Goal: Register for event/course

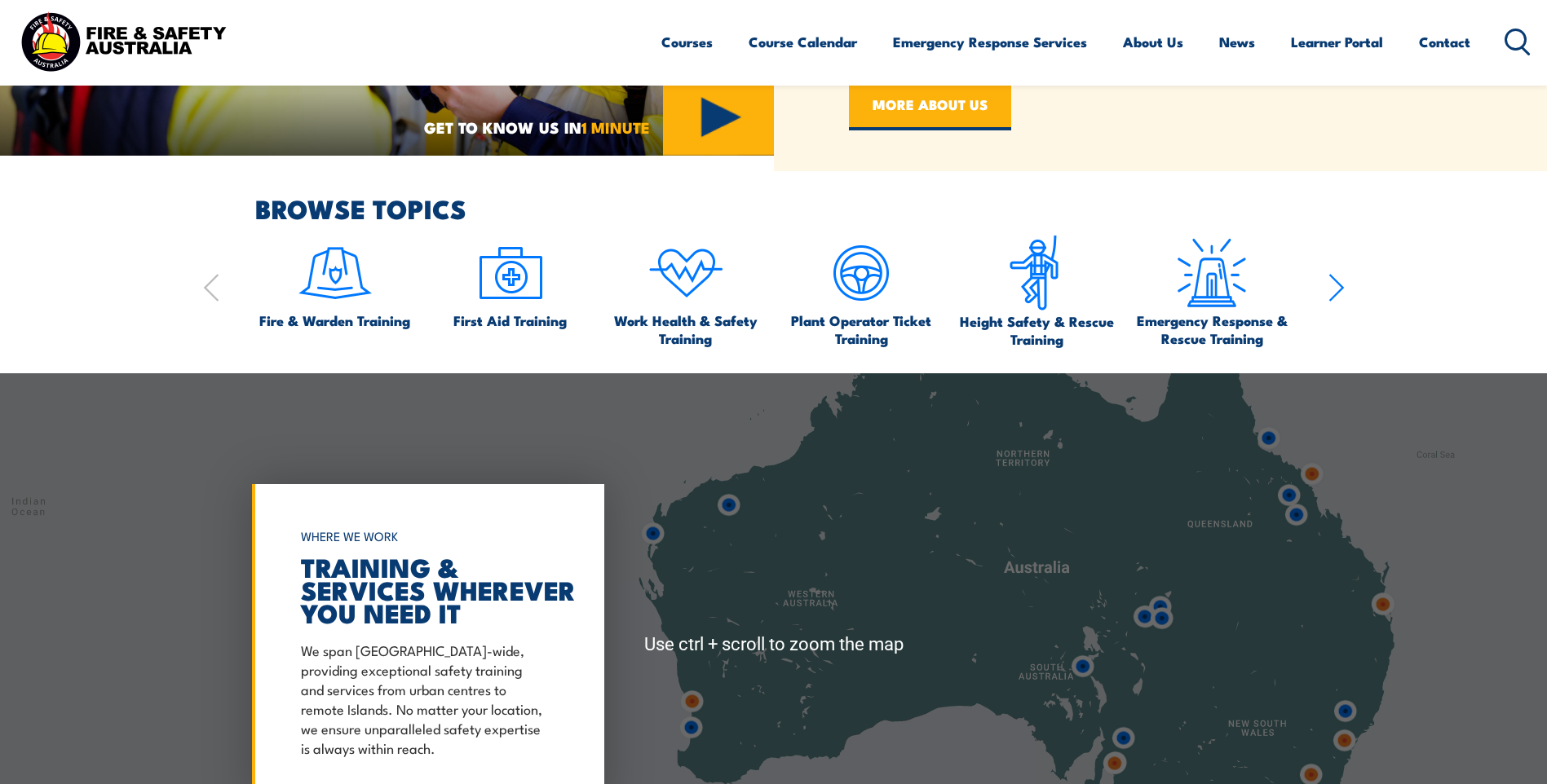
scroll to position [1060, 0]
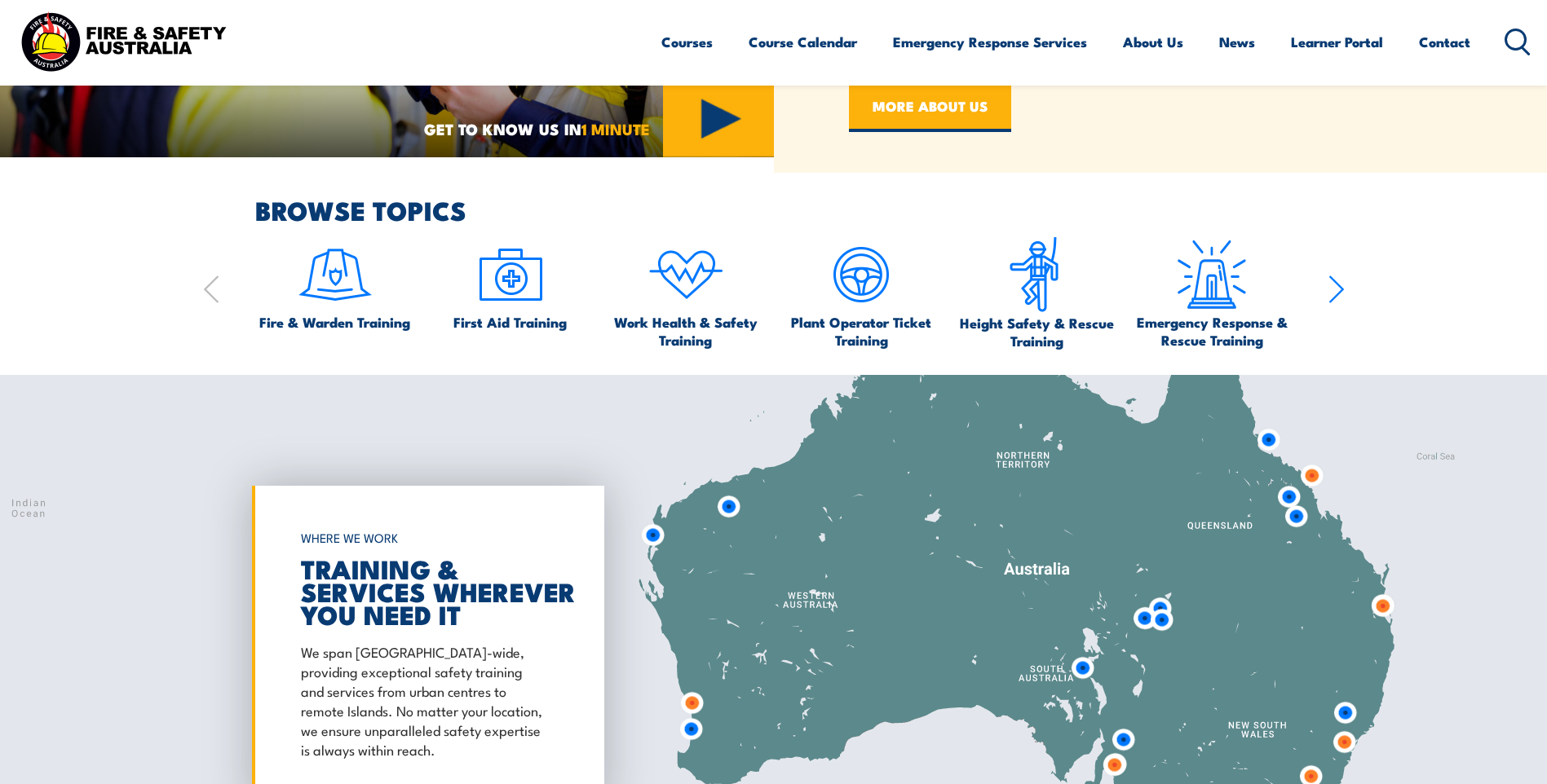
click at [1334, 293] on icon "button" at bounding box center [1336, 289] width 17 height 32
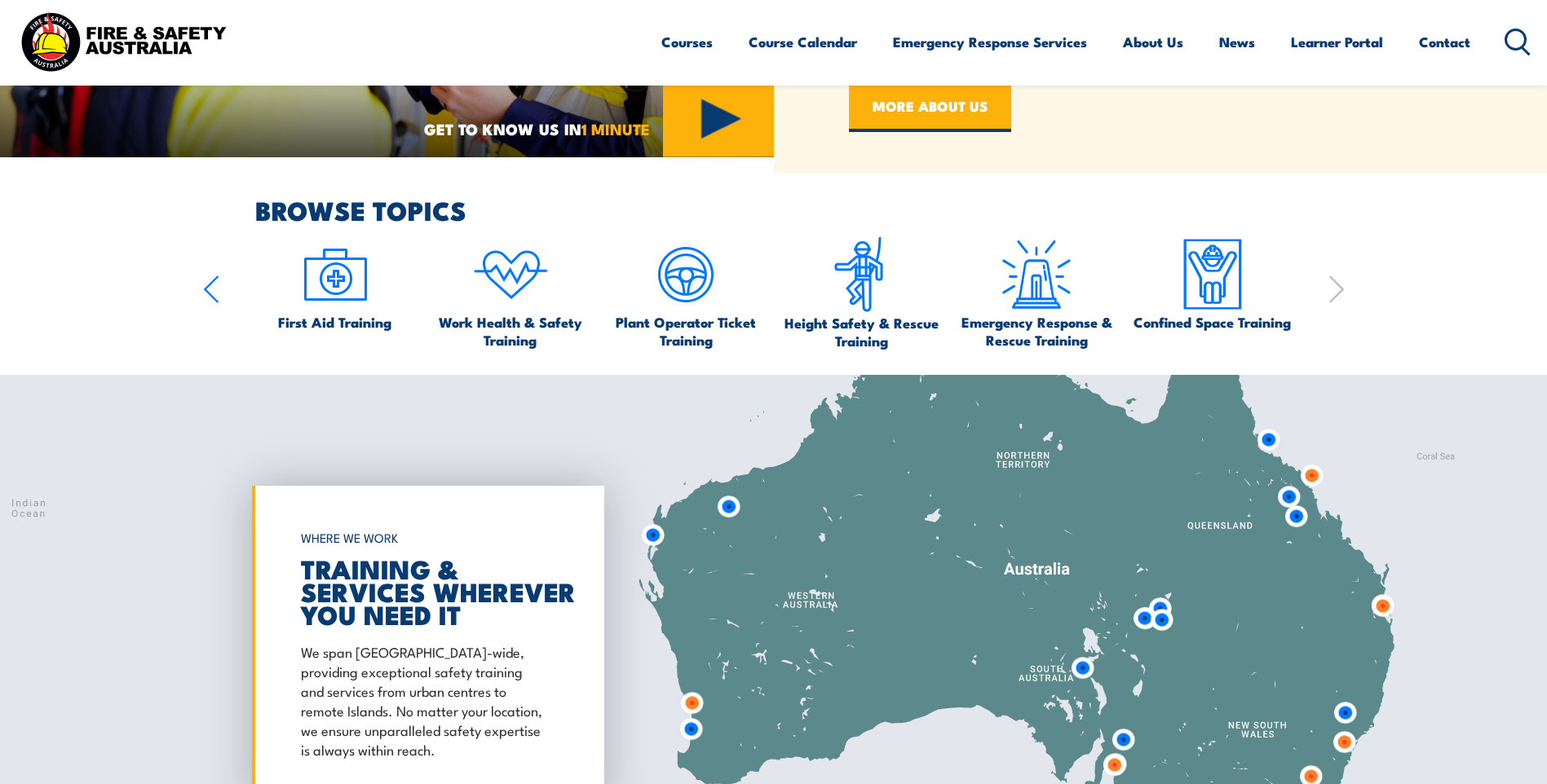
click at [1334, 293] on icon "button" at bounding box center [1336, 289] width 17 height 32
click at [217, 288] on icon "button" at bounding box center [211, 289] width 17 height 32
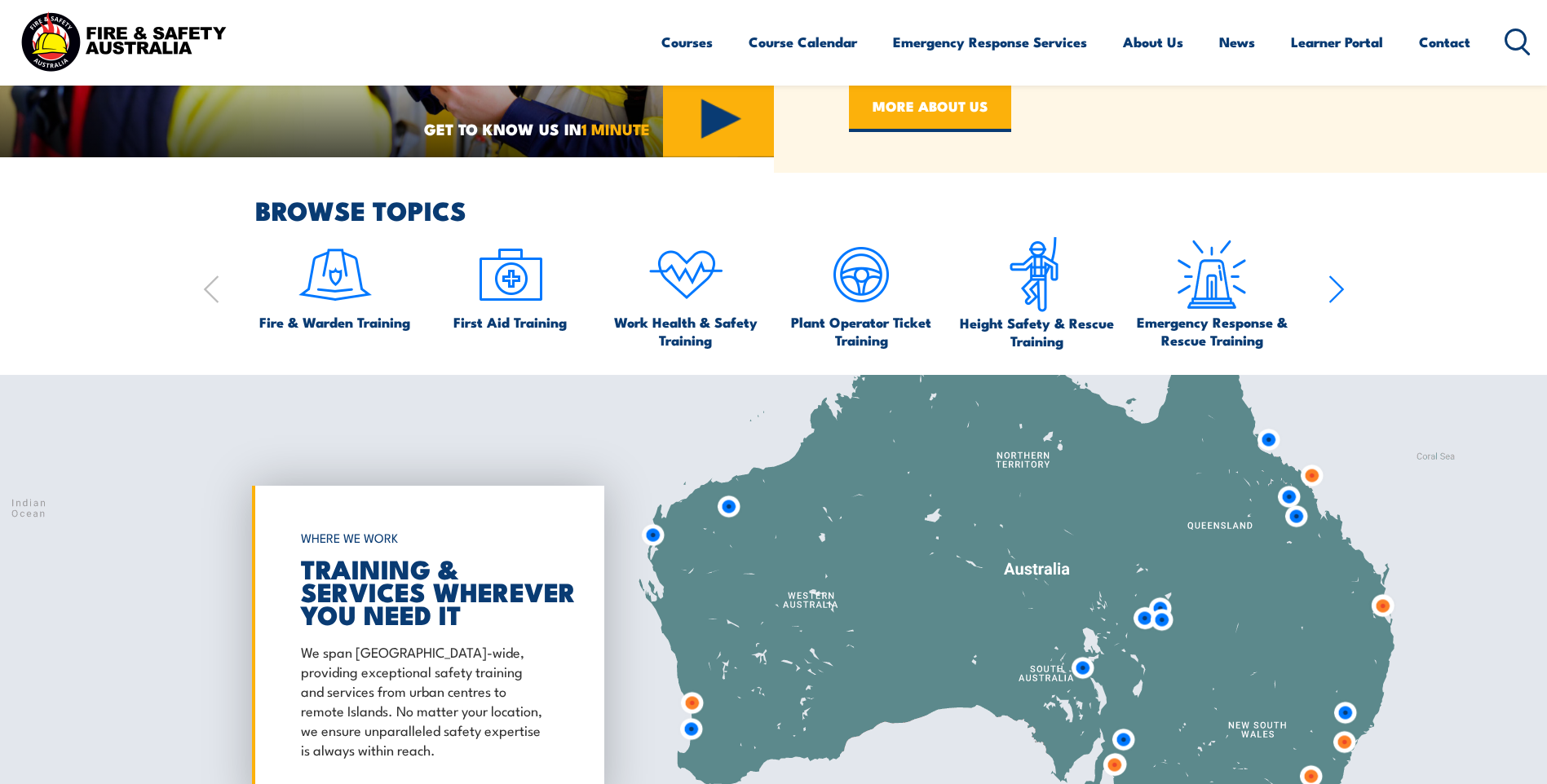
click at [217, 288] on icon "button" at bounding box center [211, 289] width 17 height 32
click at [323, 326] on span "Fire & Warden Training" at bounding box center [335, 322] width 151 height 18
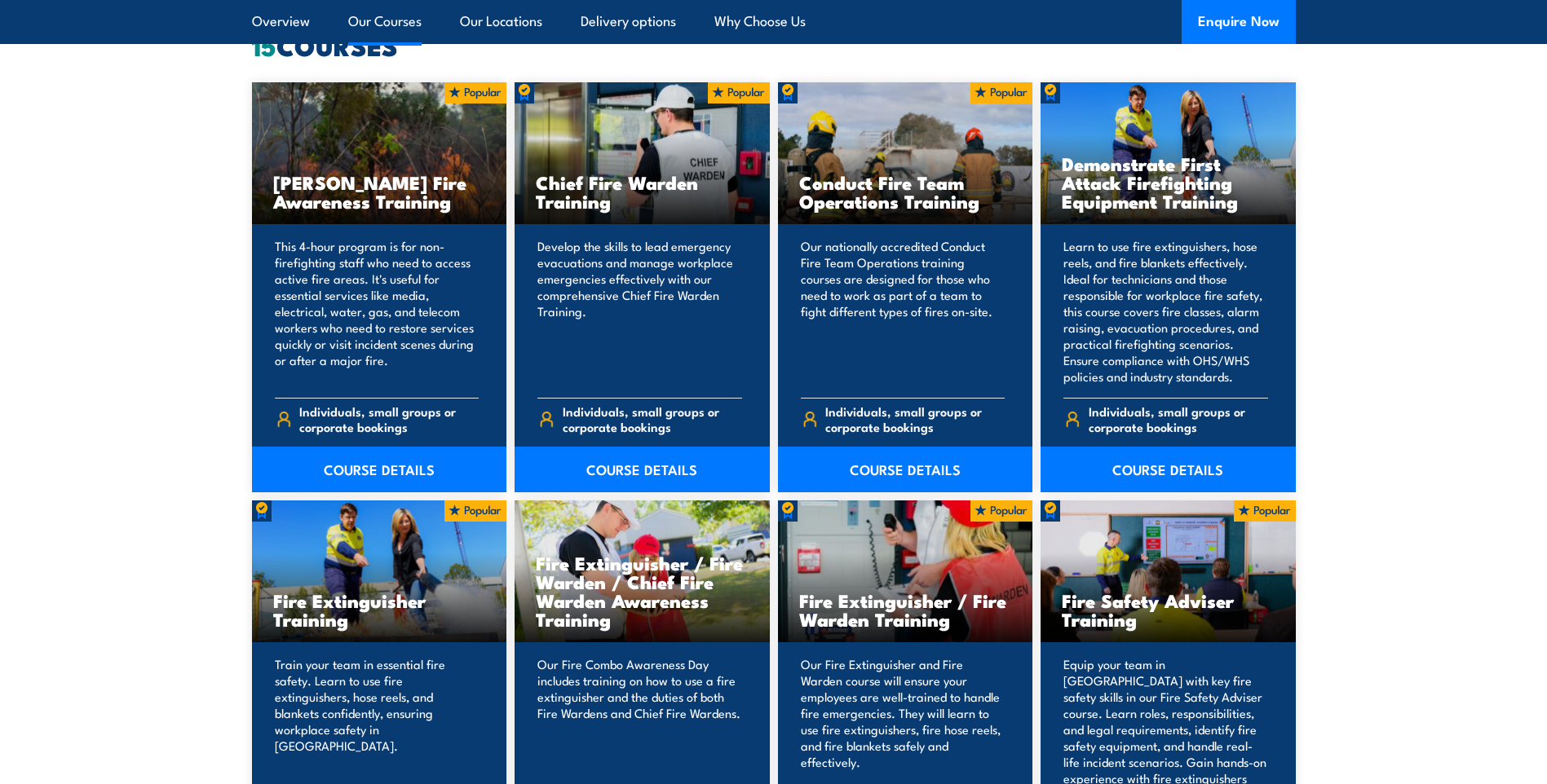
scroll to position [1549, 0]
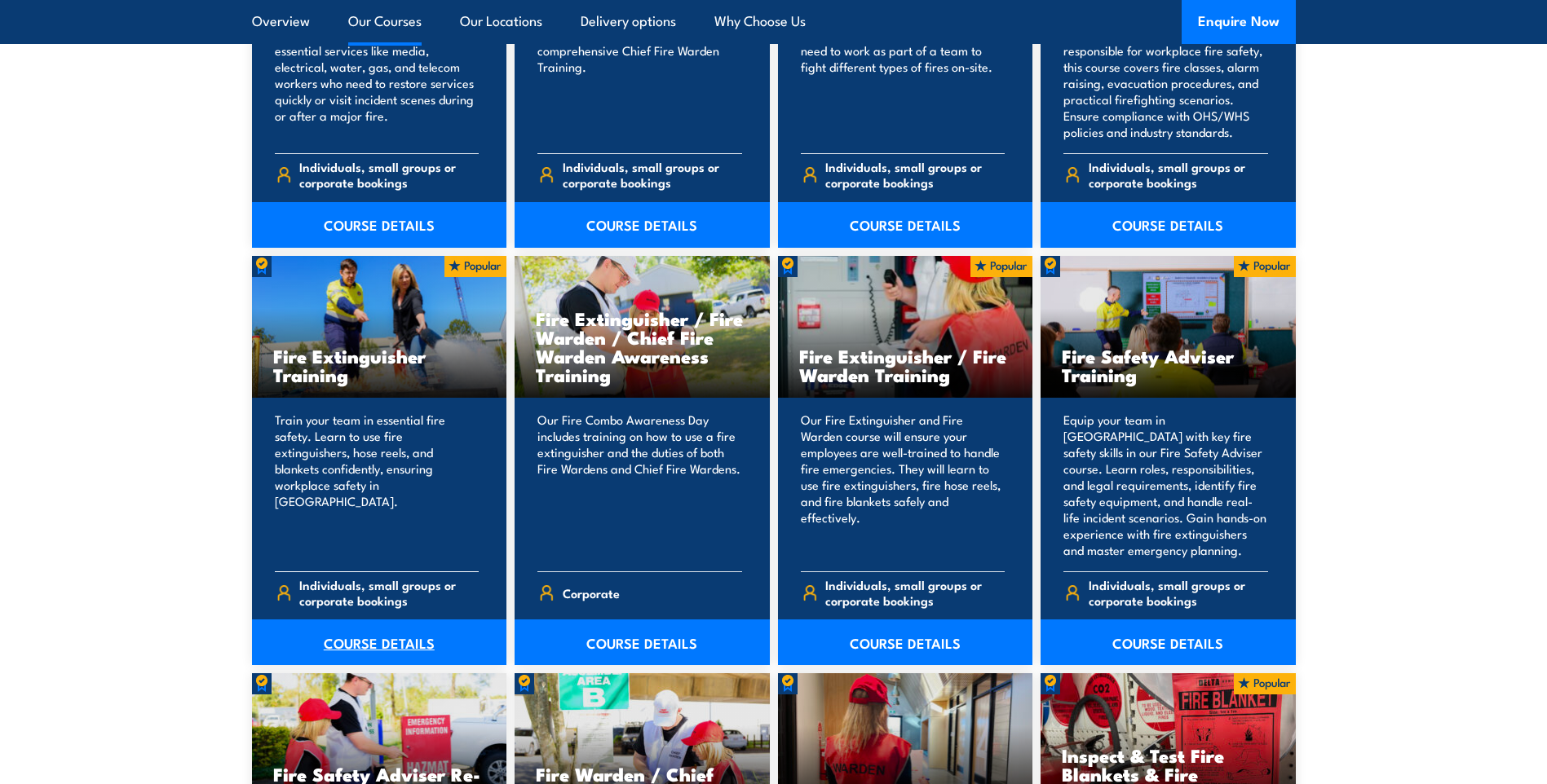
click at [369, 636] on link "COURSE DETAILS" at bounding box center [380, 643] width 255 height 45
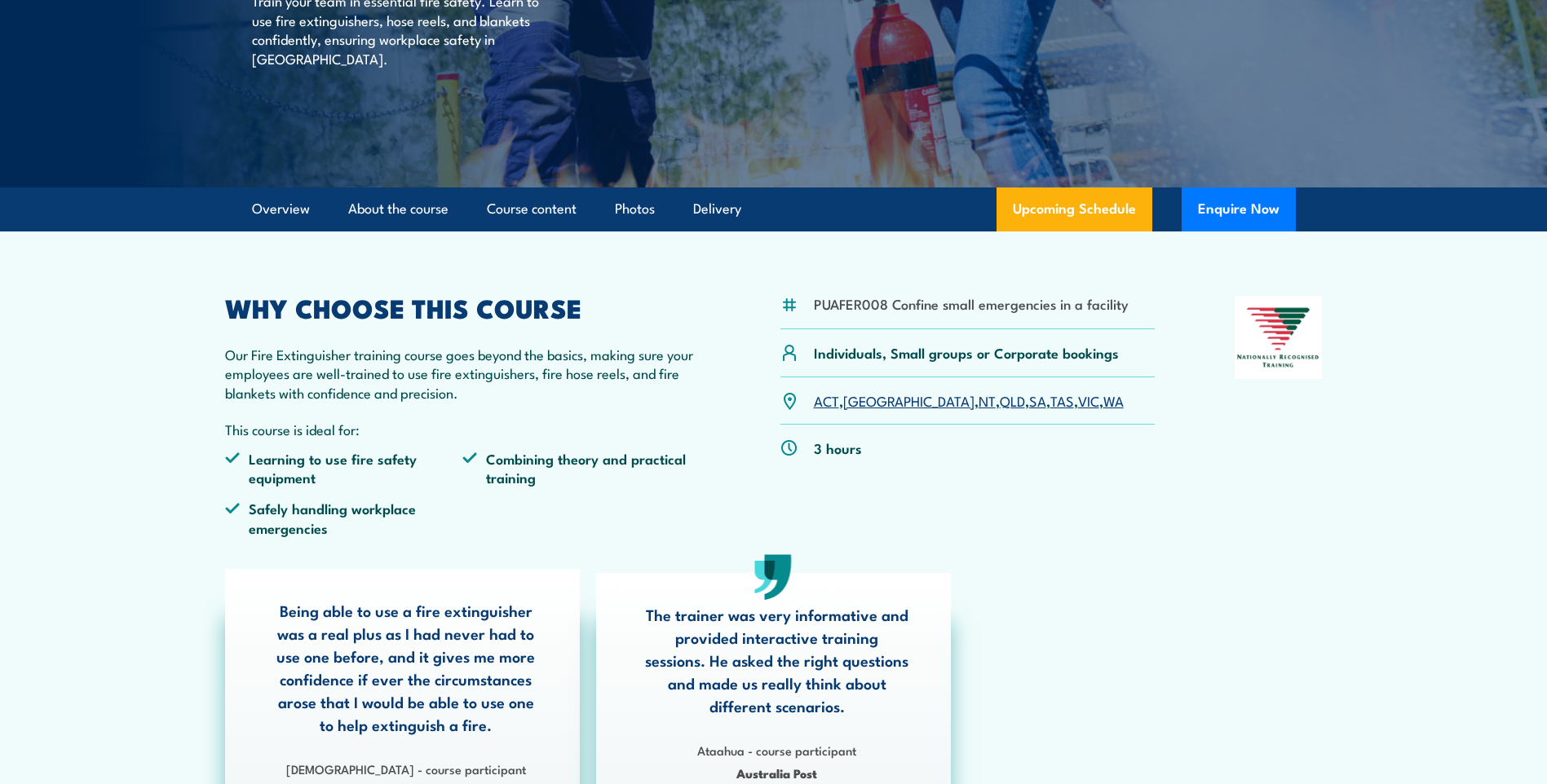
scroll to position [244, 0]
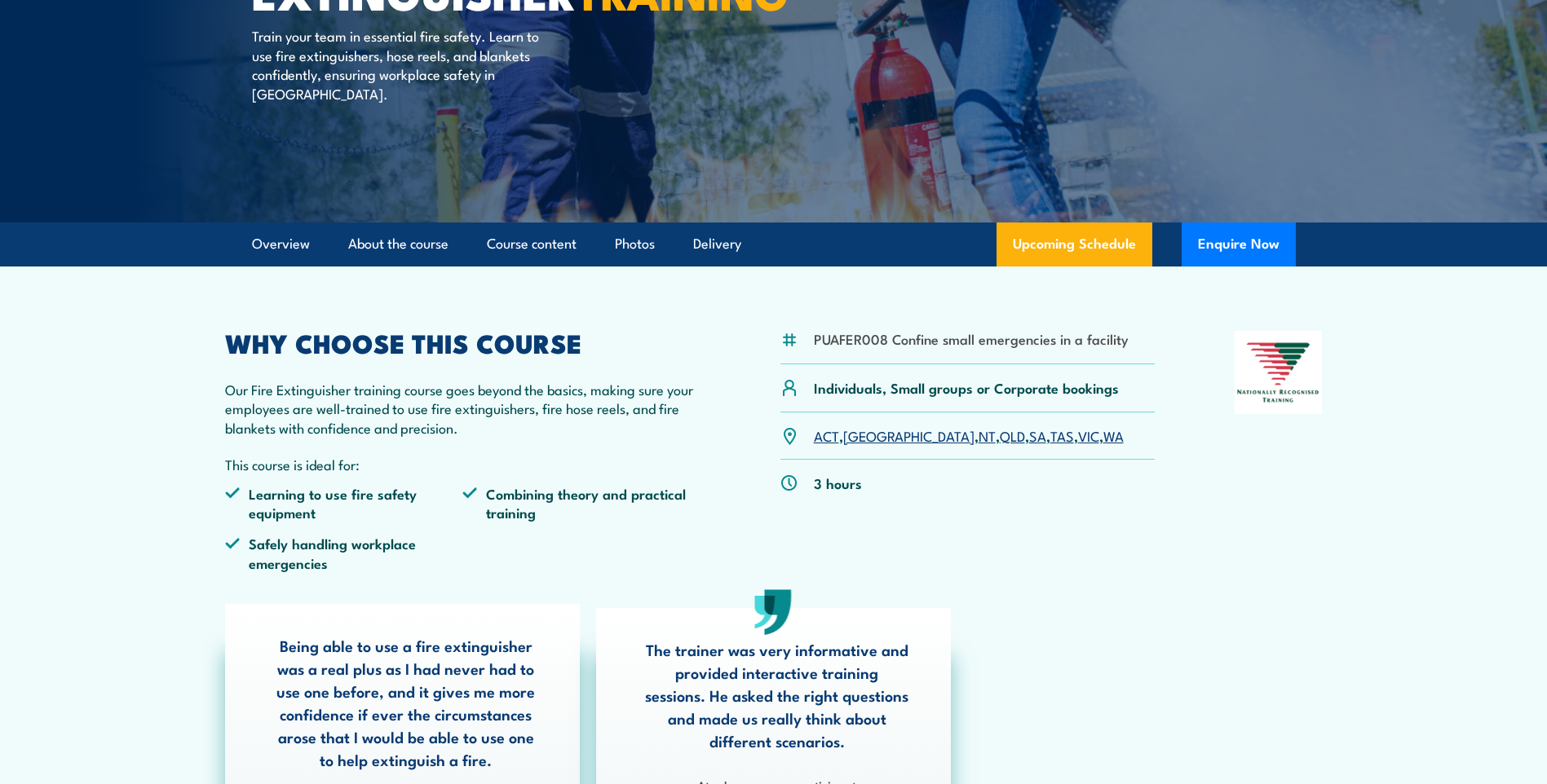
click at [979, 437] on link "NT" at bounding box center [988, 435] width 17 height 19
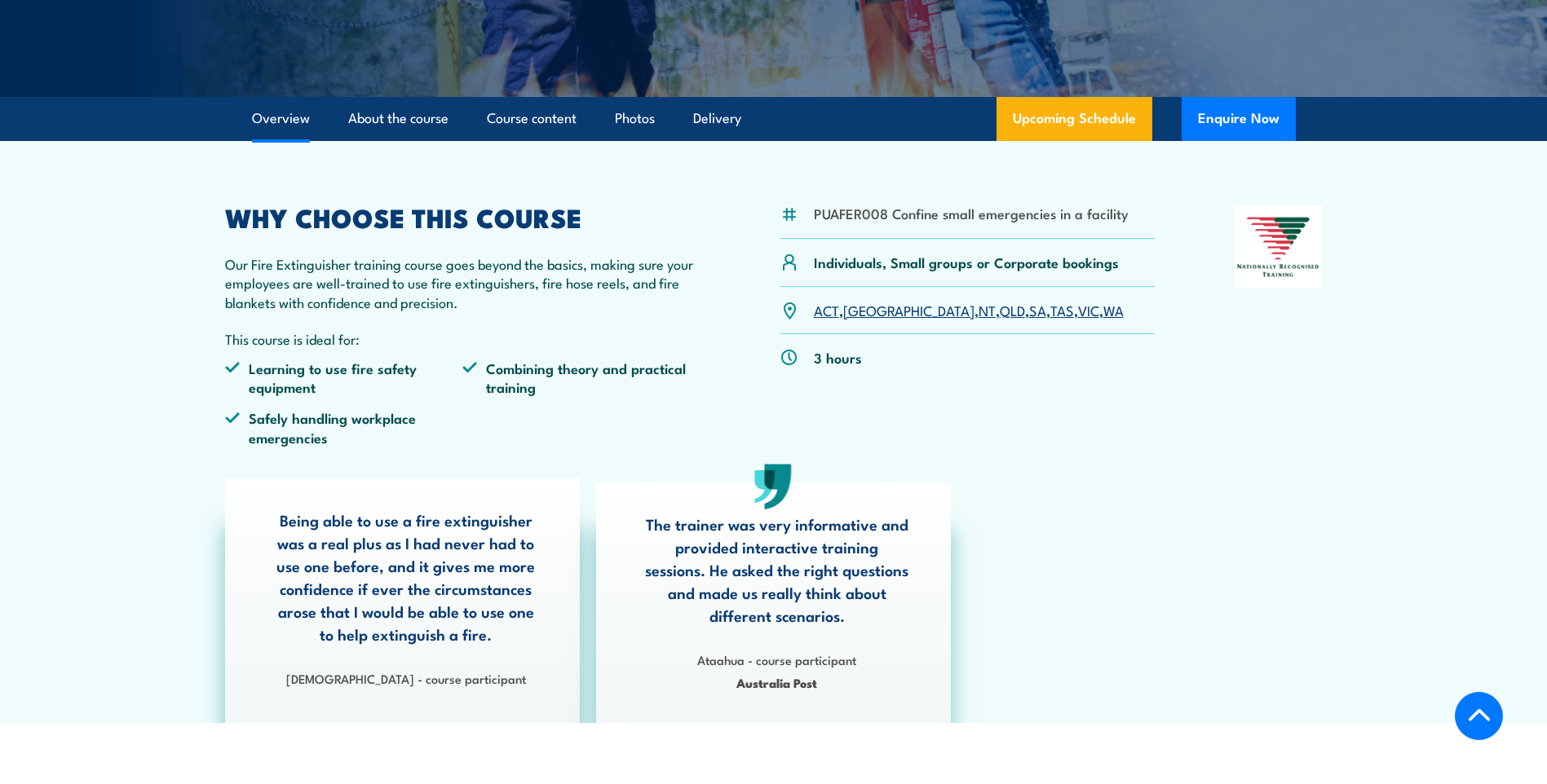
scroll to position [408, 0]
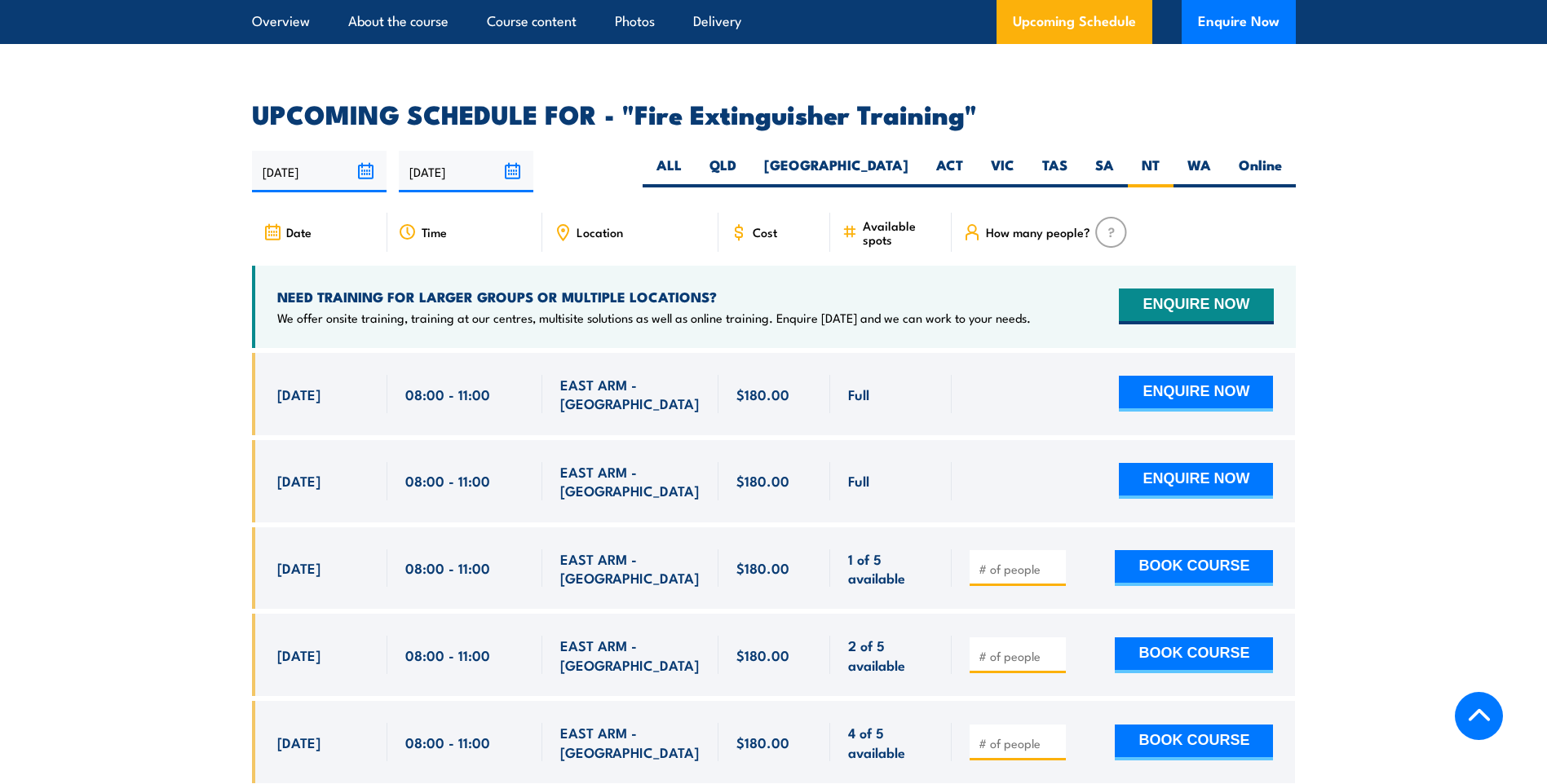
scroll to position [2654, 0]
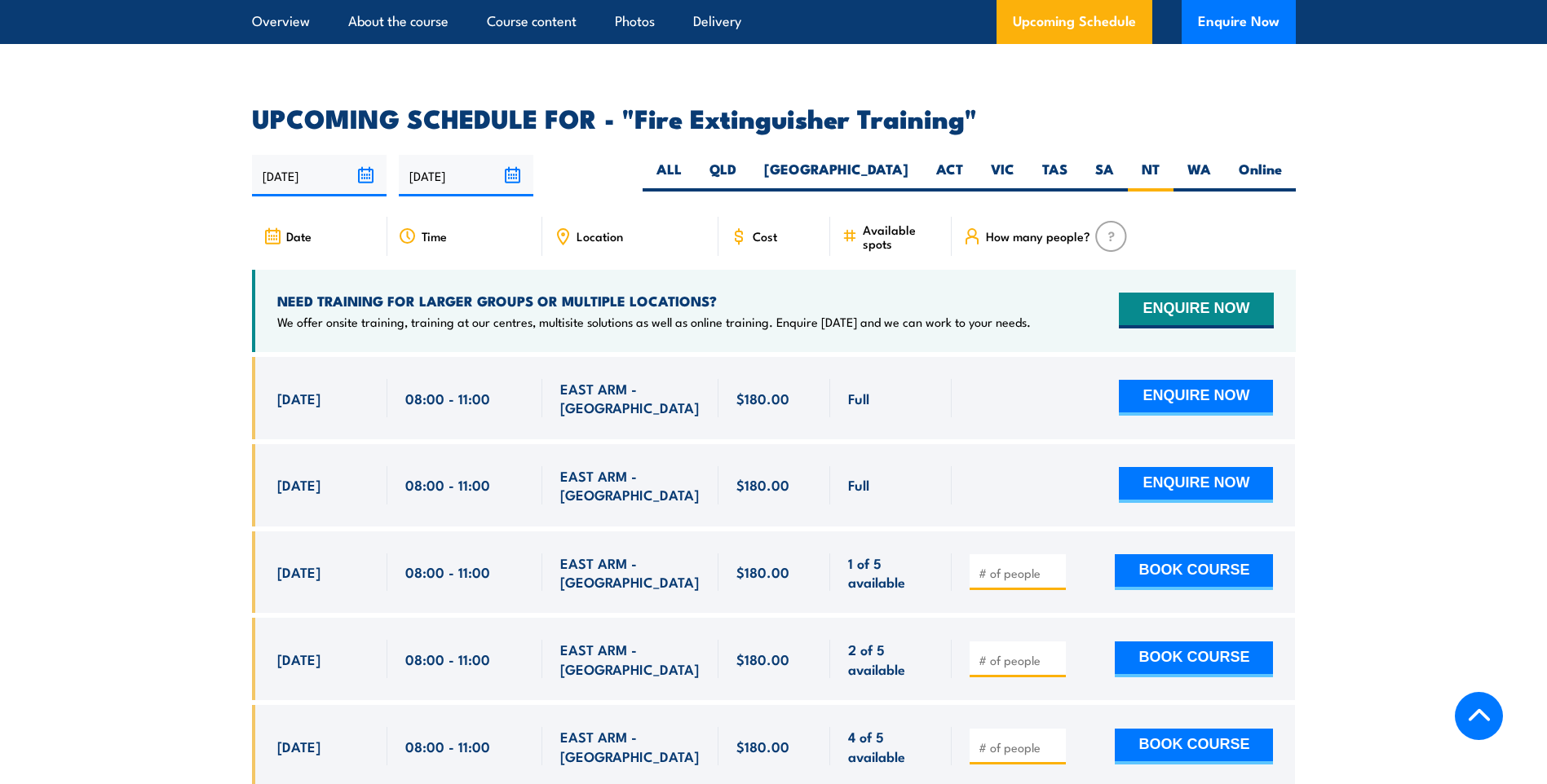
click at [393, 367] on div "08:00 - 11:00" at bounding box center [465, 398] width 155 height 82
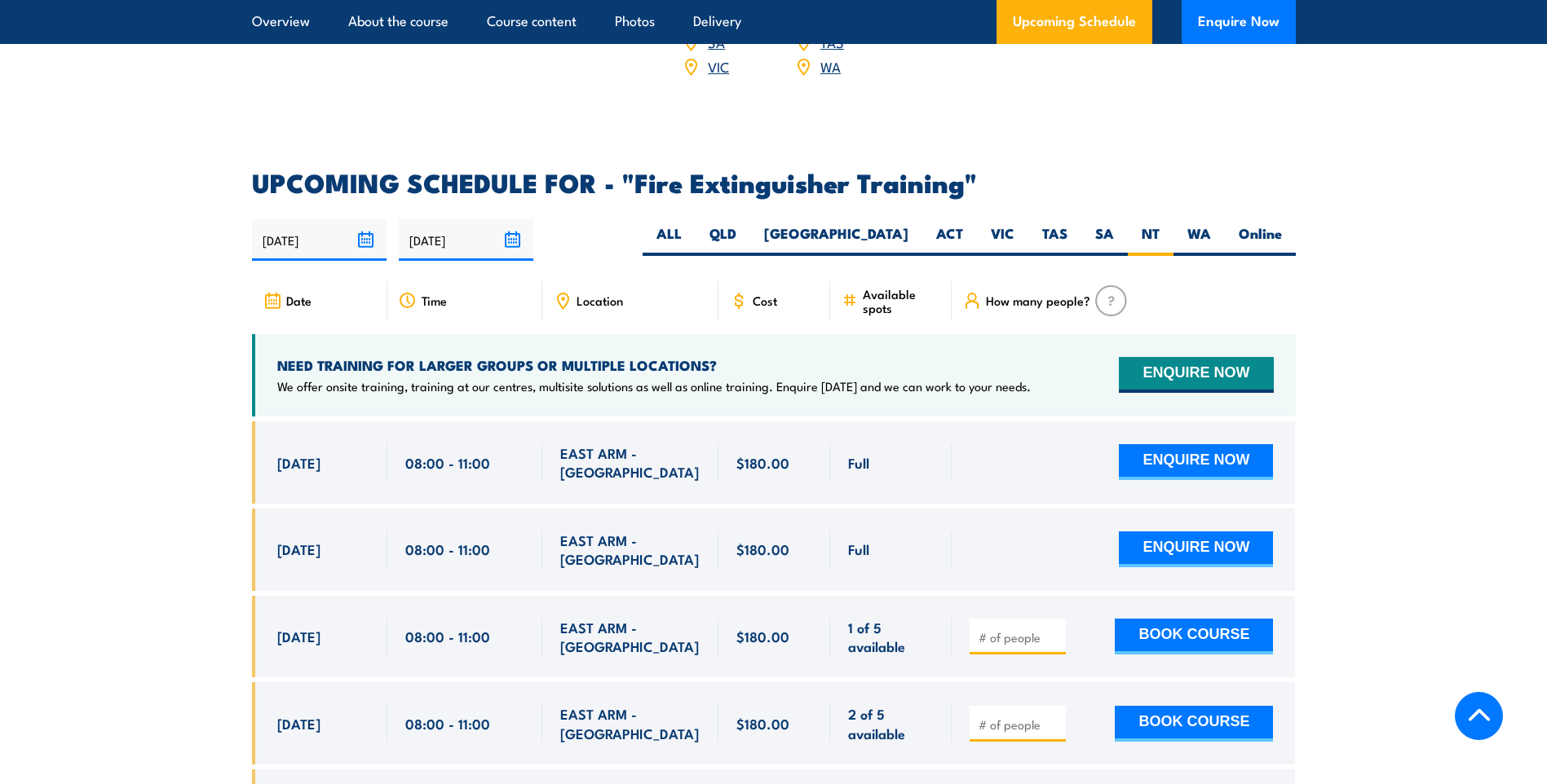
scroll to position [2573, 0]
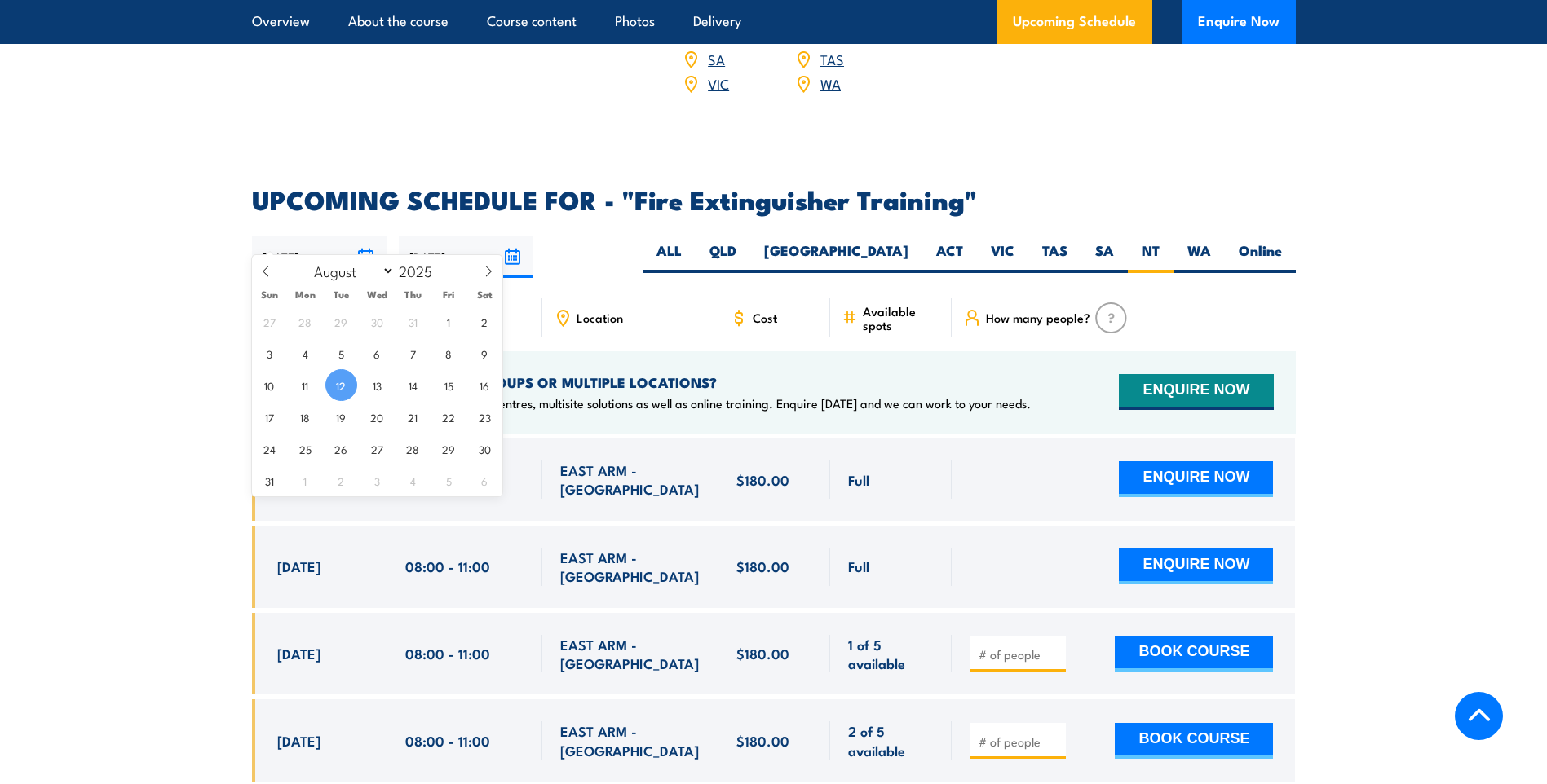
click at [363, 237] on input "[DATE]" at bounding box center [320, 258] width 135 height 42
click at [520, 237] on input "08/02/2026" at bounding box center [466, 258] width 135 height 42
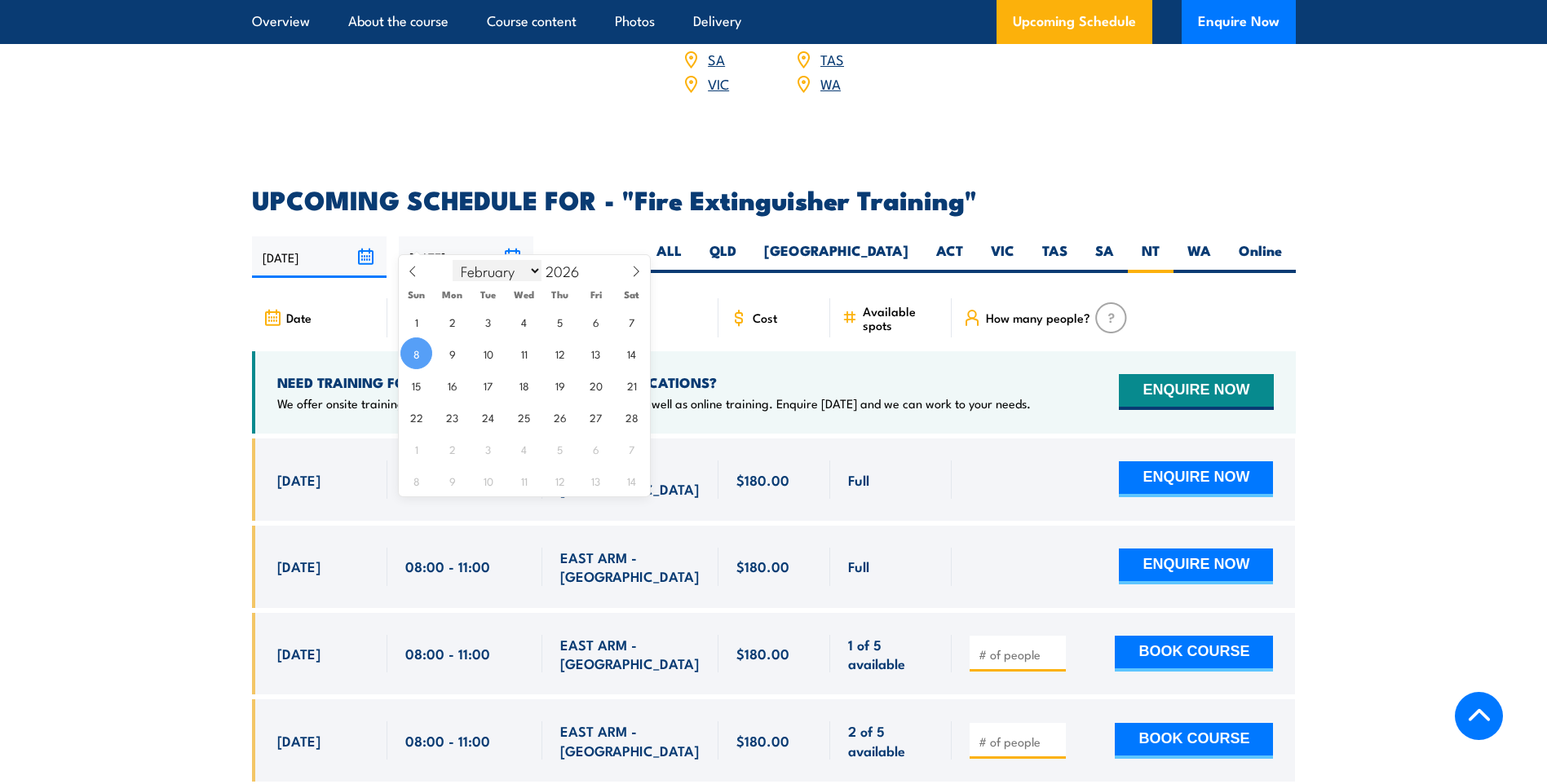
click at [523, 271] on select "January February March April May June July August September October November De…" at bounding box center [497, 271] width 89 height 21
select select "7"
click at [453, 260] on select "January February March April May June July August September October November De…" at bounding box center [497, 271] width 89 height 21
click at [509, 237] on input "08/02/2026" at bounding box center [466, 258] width 135 height 42
click at [583, 280] on input "2026" at bounding box center [569, 271] width 54 height 19
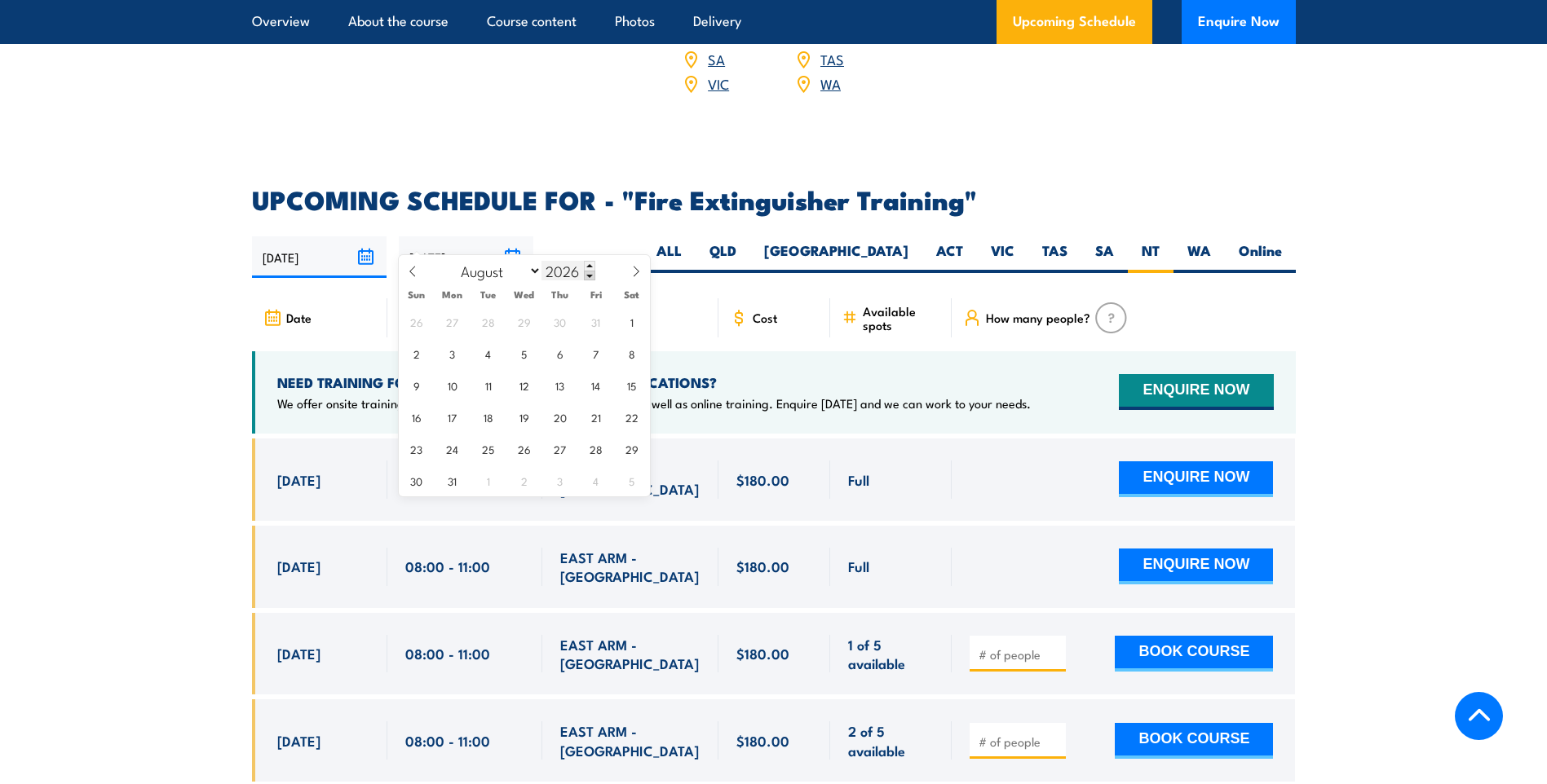
click at [590, 276] on span at bounding box center [590, 275] width 11 height 10
type input "2025"
click at [485, 448] on span "26" at bounding box center [488, 449] width 31 height 31
type input "[DATE]"
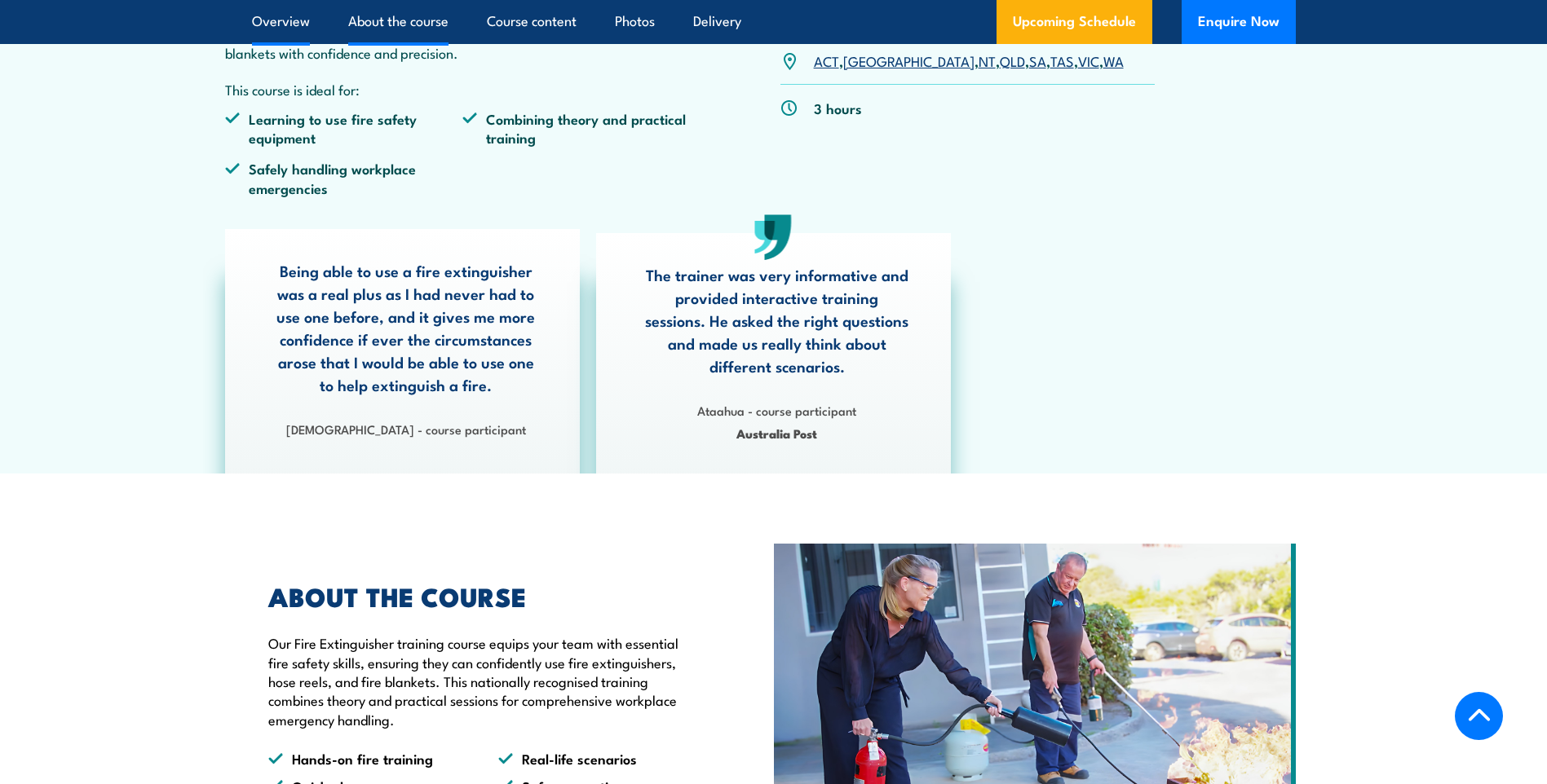
scroll to position [616, 0]
